Goal: Register for event/course

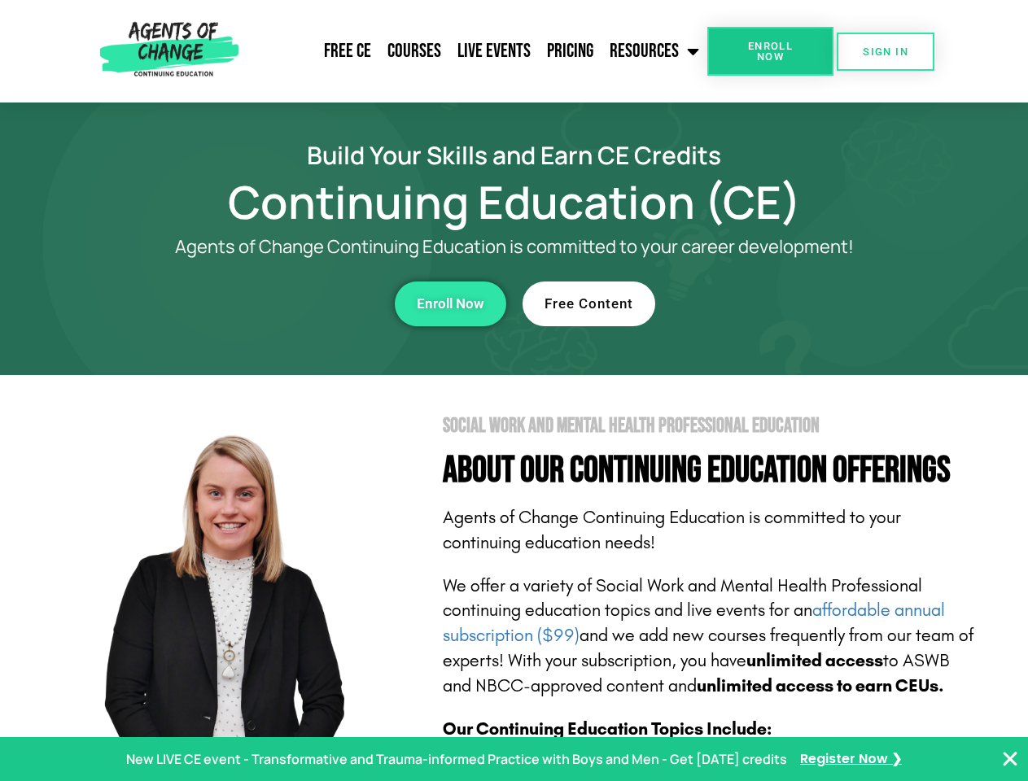
click at [513, 391] on section "Social Work and Mental Health Professional Education About Our Continuing Educa…" at bounding box center [514, 716] width 1028 height 683
click at [655, 51] on link "Resources" at bounding box center [654, 51] width 106 height 41
click at [770, 51] on span "Enroll Now" at bounding box center [770, 51] width 74 height 21
click at [885, 51] on span "SIGN IN" at bounding box center [885, 51] width 46 height 11
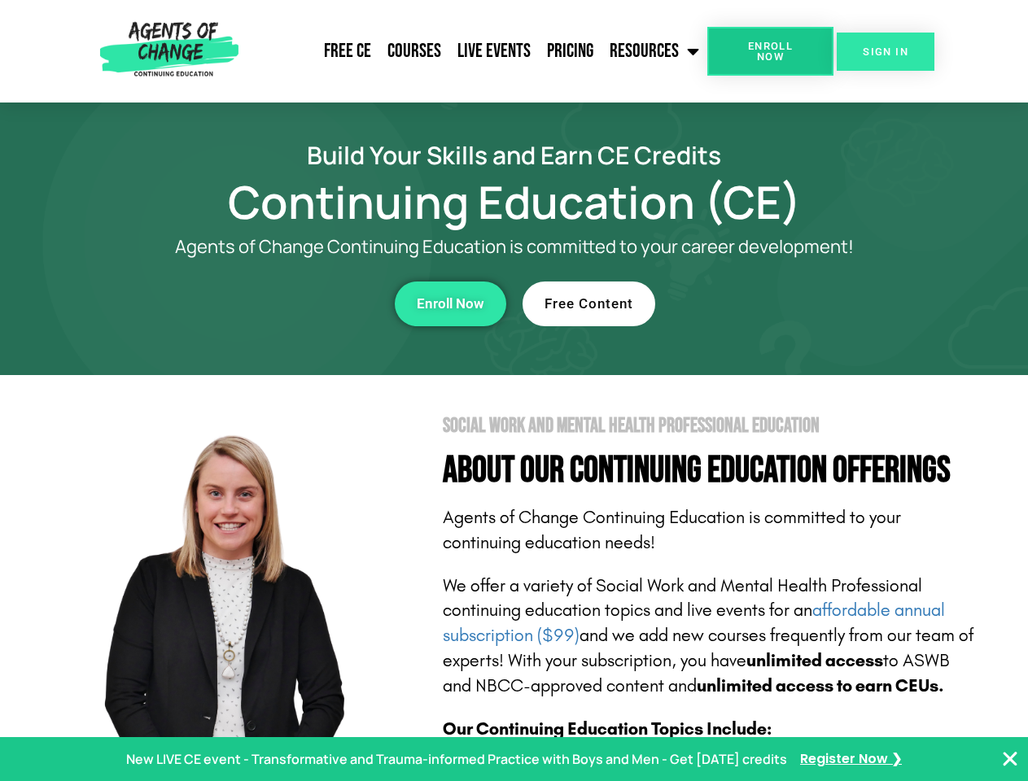
click at [885, 51] on span "SIGN IN" at bounding box center [885, 51] width 46 height 11
click at [282, 303] on div "Enroll Now" at bounding box center [282, 304] width 447 height 45
click at [450, 303] on span "Enroll Now" at bounding box center [451, 304] width 68 height 14
